Goal: Check status: Check status

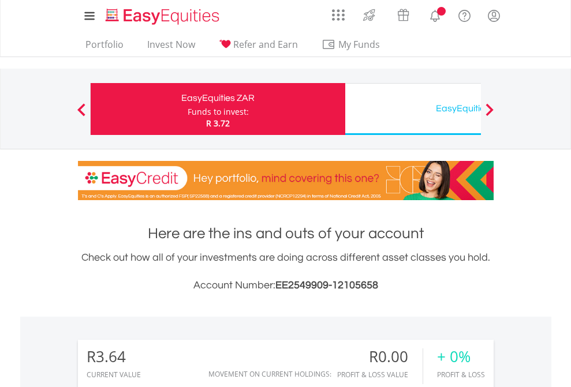
scroll to position [111, 181]
click at [188, 109] on div "Funds to invest:" at bounding box center [218, 112] width 61 height 12
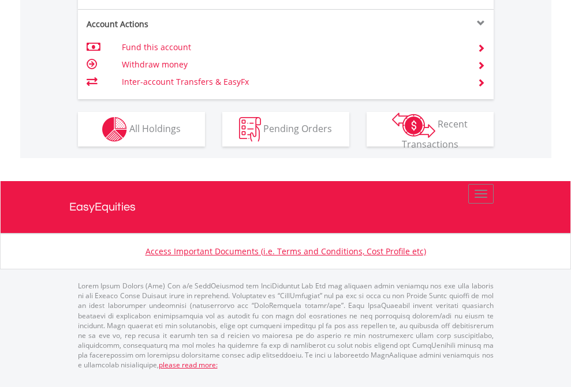
scroll to position [1083, 0]
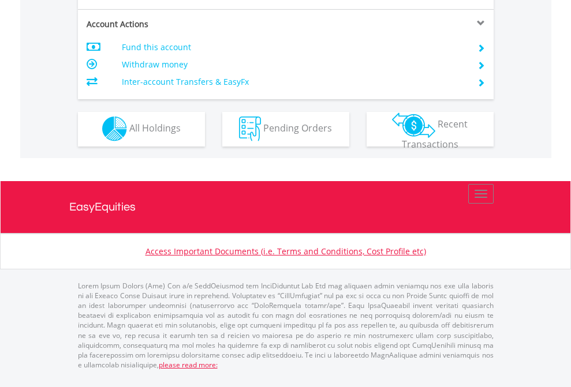
scroll to position [1079, 0]
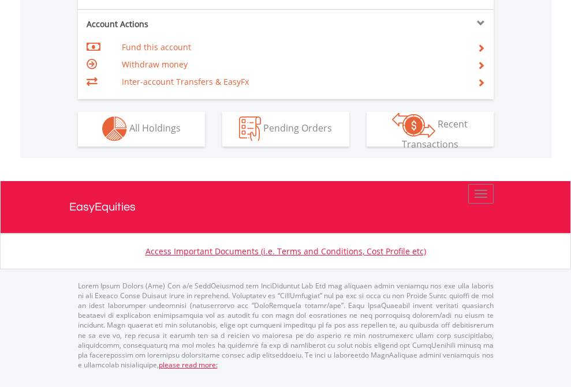
scroll to position [1079, 0]
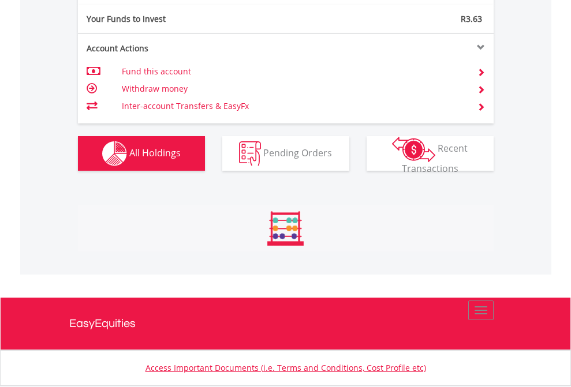
scroll to position [1146, 0]
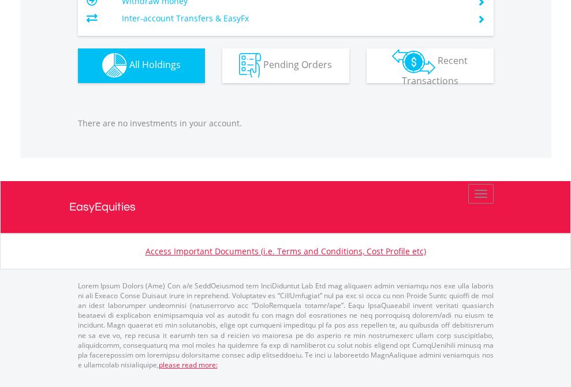
scroll to position [111, 181]
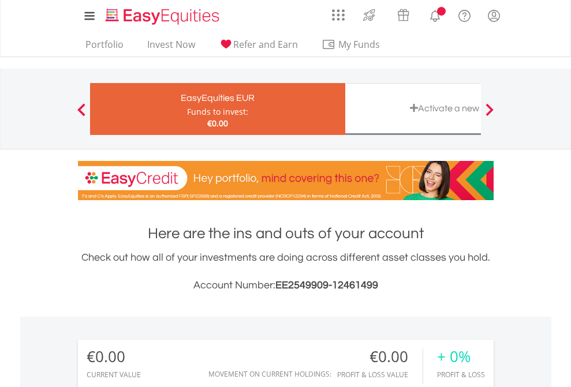
scroll to position [111, 181]
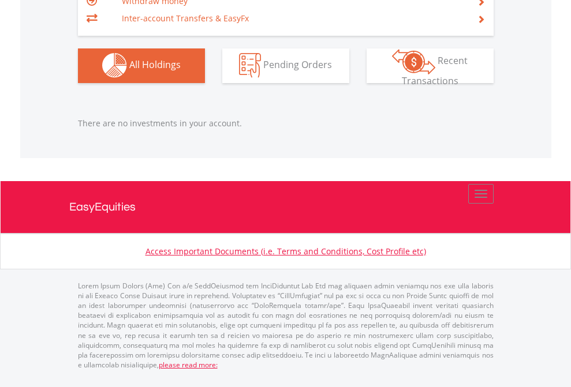
scroll to position [1142, 0]
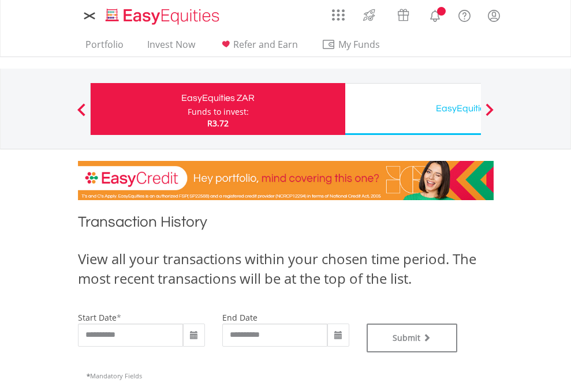
type input "**********"
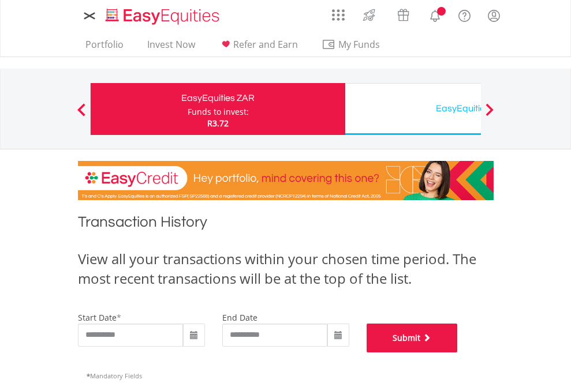
click at [458, 353] on button "Submit" at bounding box center [411, 338] width 91 height 29
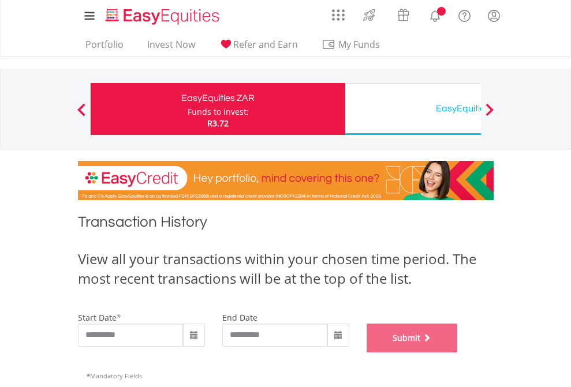
scroll to position [468, 0]
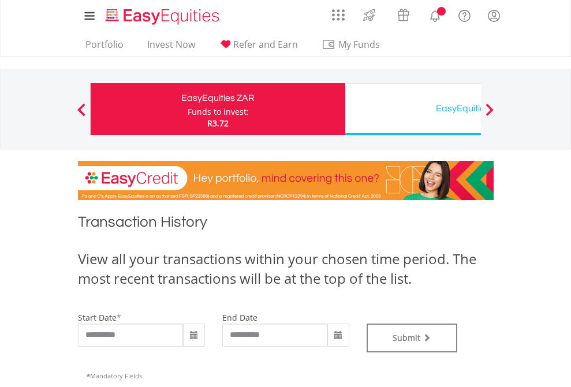
click at [413, 109] on div "EasyEquities USD" at bounding box center [472, 108] width 241 height 16
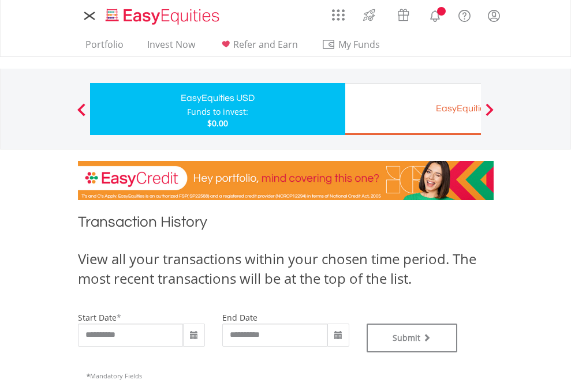
type input "**********"
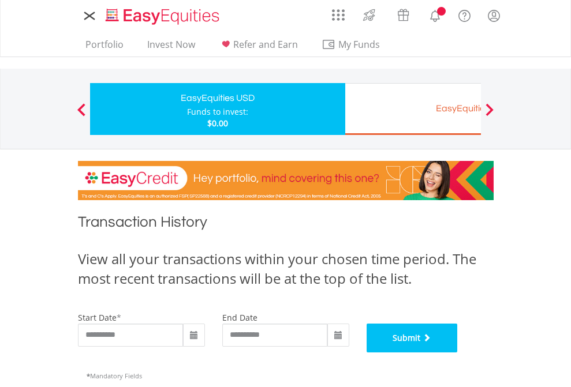
click at [458, 353] on button "Submit" at bounding box center [411, 338] width 91 height 29
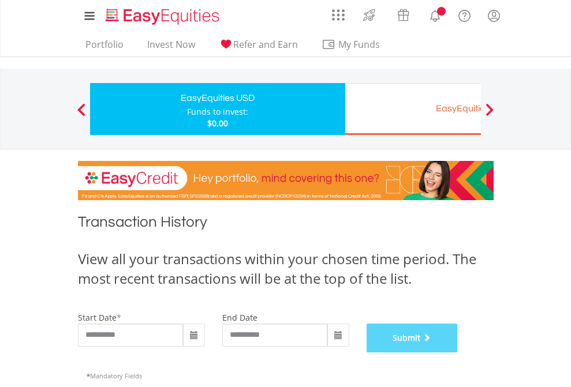
scroll to position [468, 0]
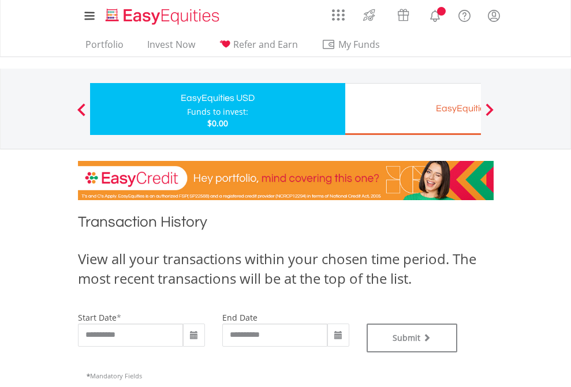
click at [413, 109] on div "EasyEquities EUR" at bounding box center [472, 108] width 241 height 16
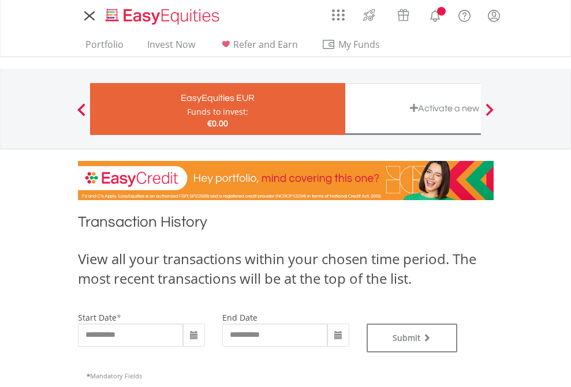
type input "**********"
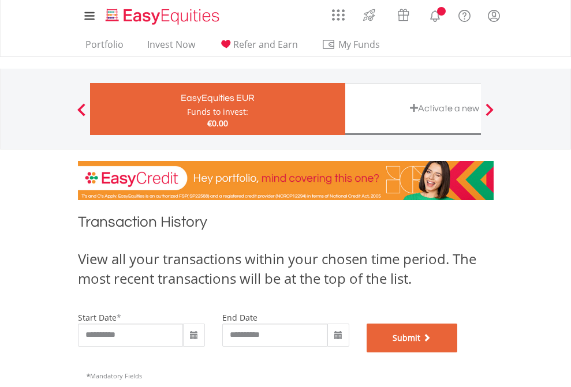
click at [458, 353] on button "Submit" at bounding box center [411, 338] width 91 height 29
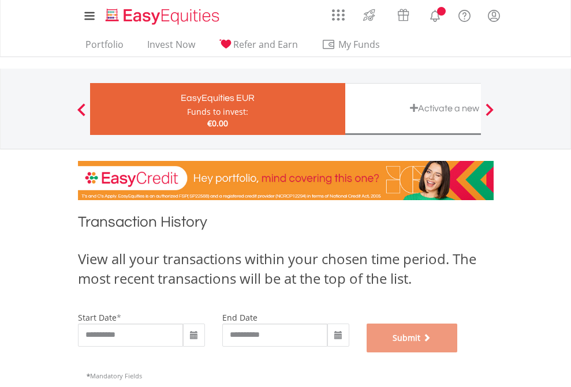
scroll to position [468, 0]
